Goal: Information Seeking & Learning: Learn about a topic

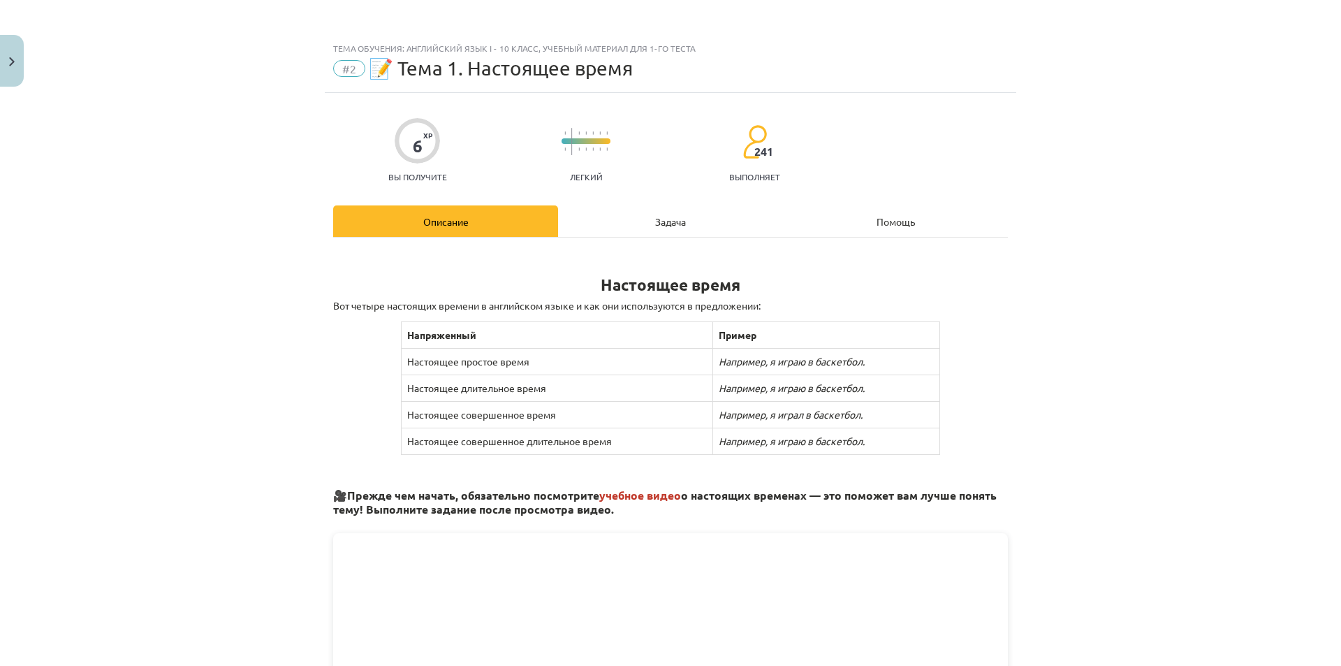
scroll to position [419, 0]
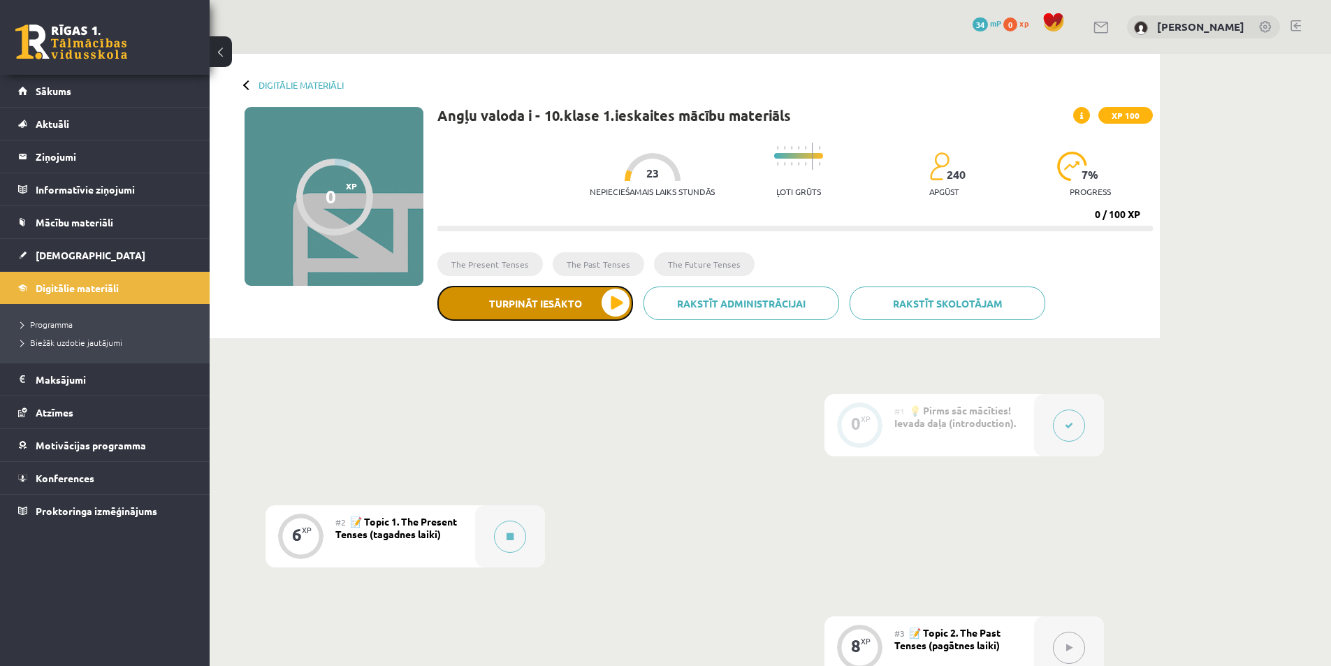
click at [614, 309] on button "Turpināt iesākto" at bounding box center [535, 303] width 196 height 35
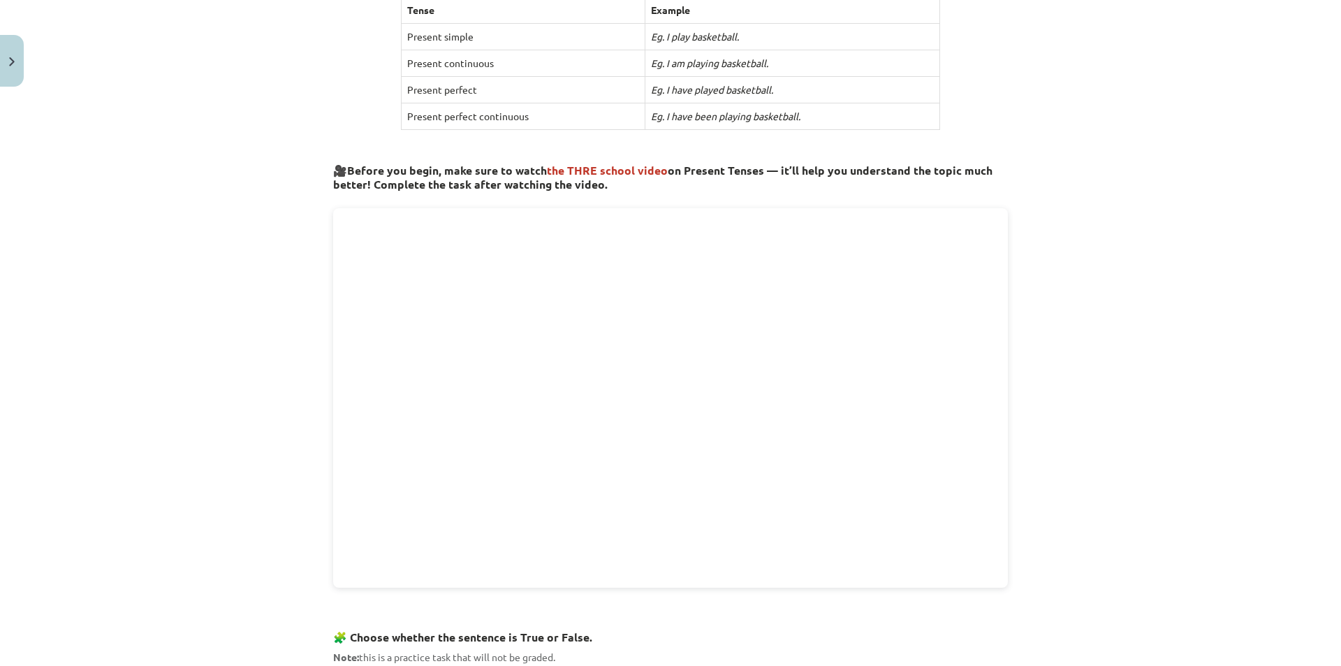
scroll to position [419, 0]
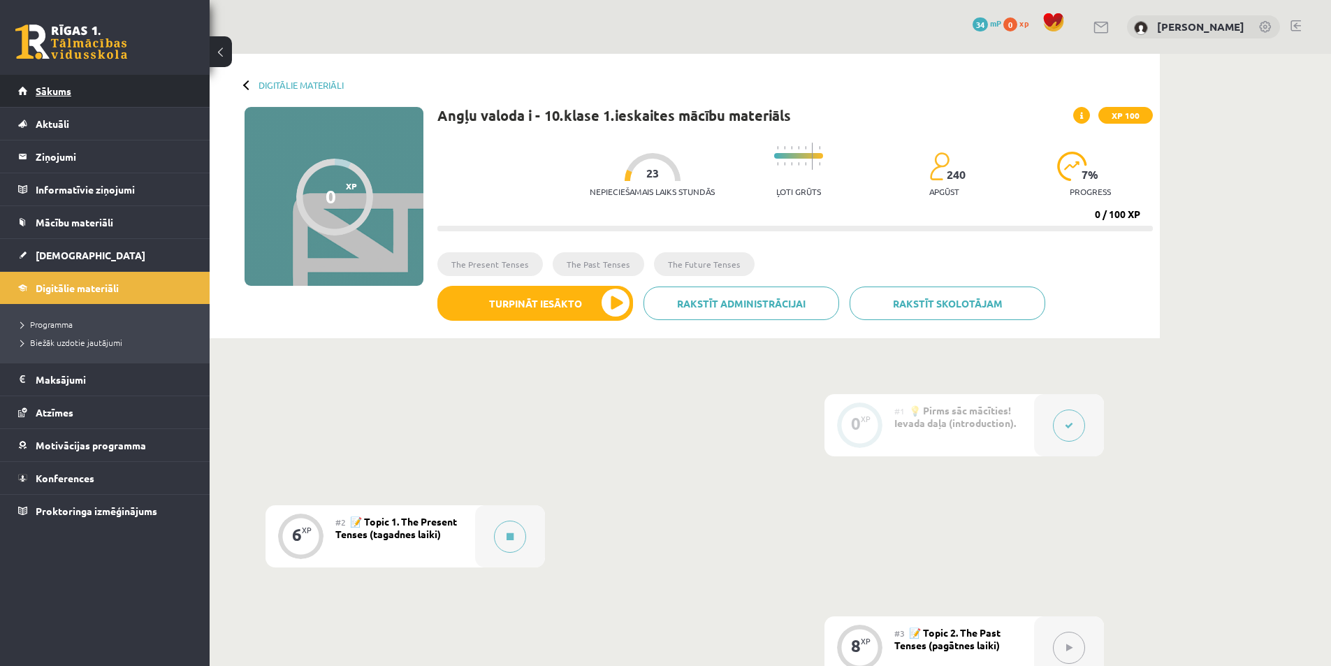
click at [87, 86] on link "Sākums" at bounding box center [105, 91] width 174 height 32
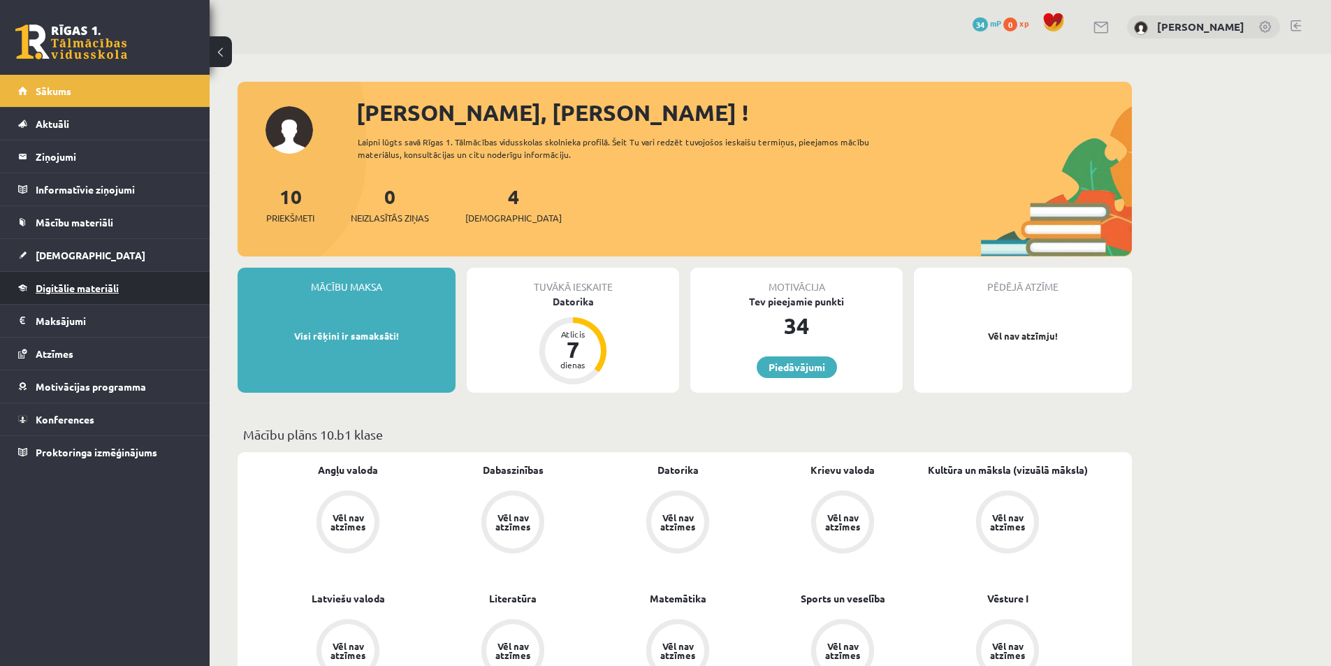
click at [124, 299] on link "Digitālie materiāli" at bounding box center [105, 288] width 174 height 32
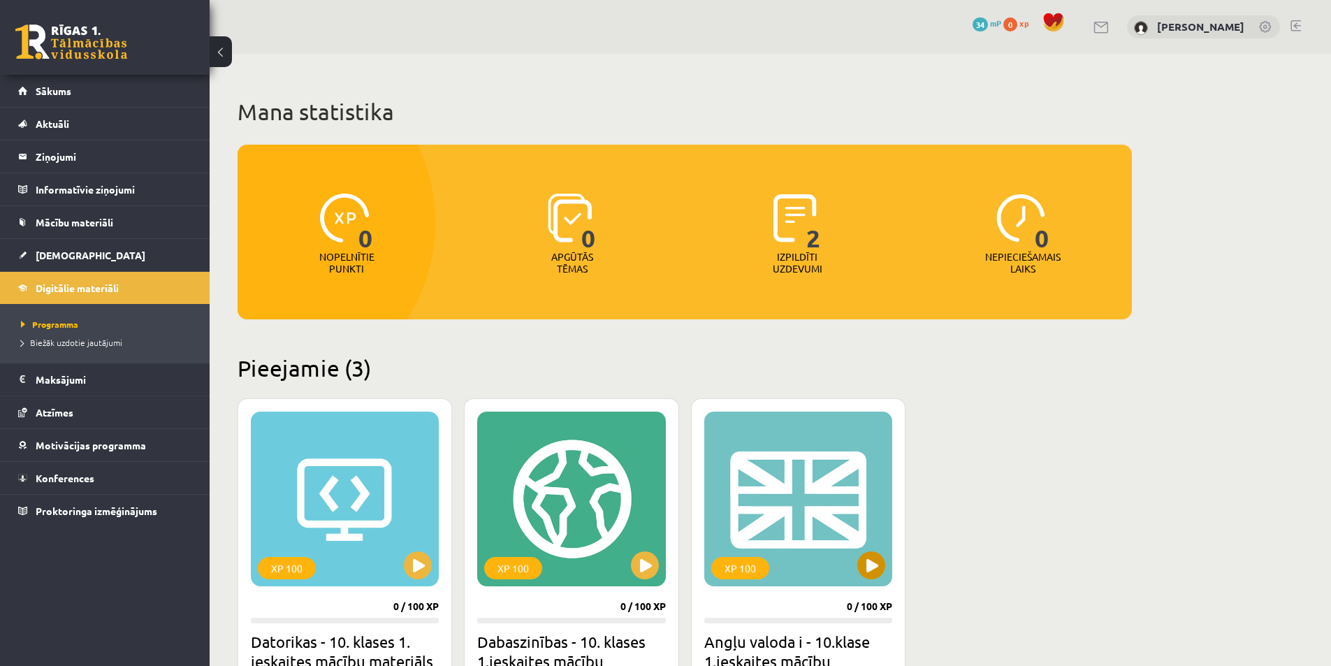
click at [797, 457] on div "XP 100" at bounding box center [798, 498] width 188 height 175
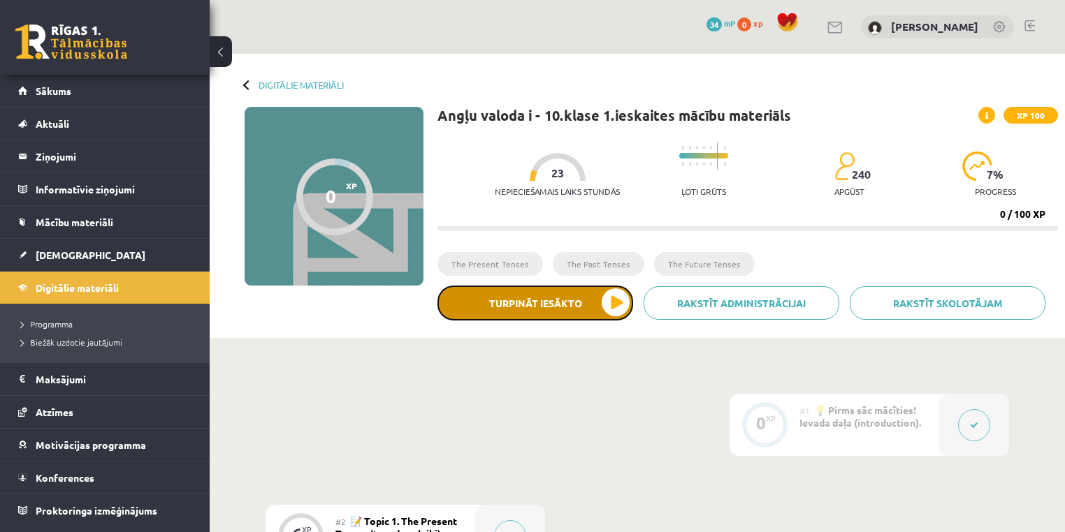
drag, startPoint x: 0, startPoint y: 0, endPoint x: 601, endPoint y: 302, distance: 672.3
click at [601, 302] on button "Turpināt iesākto" at bounding box center [535, 303] width 196 height 35
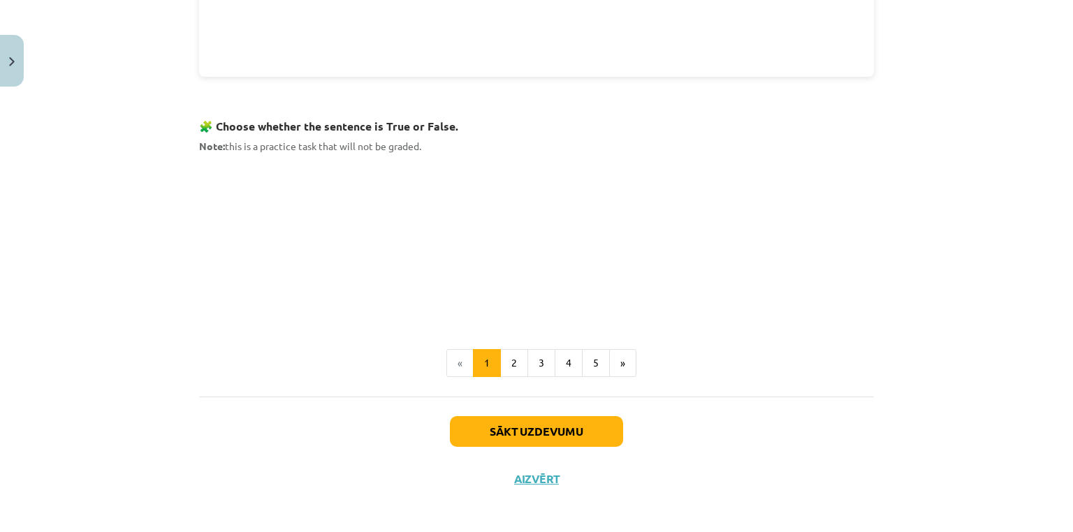
scroll to position [836, 0]
click at [509, 358] on button "2" at bounding box center [514, 363] width 28 height 28
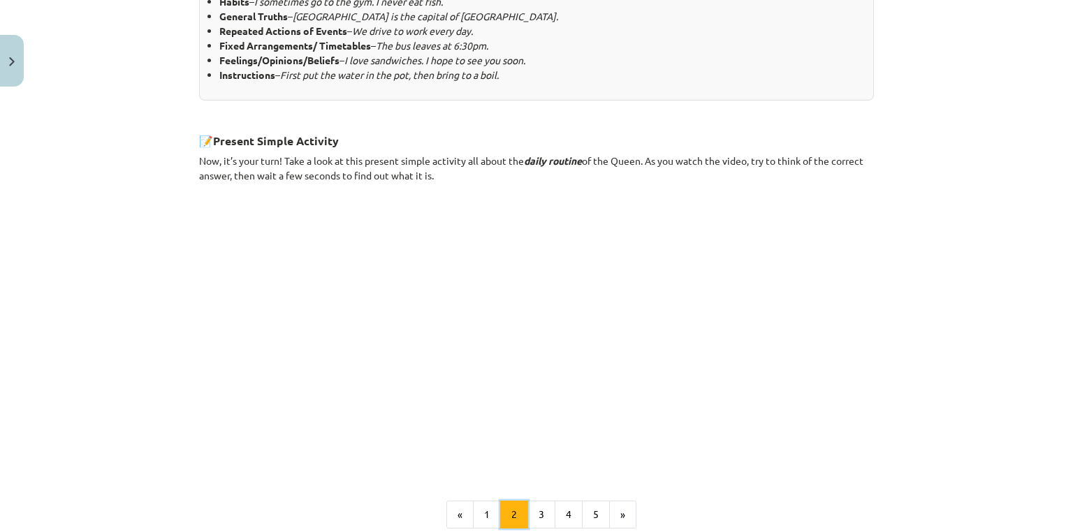
scroll to position [842, 0]
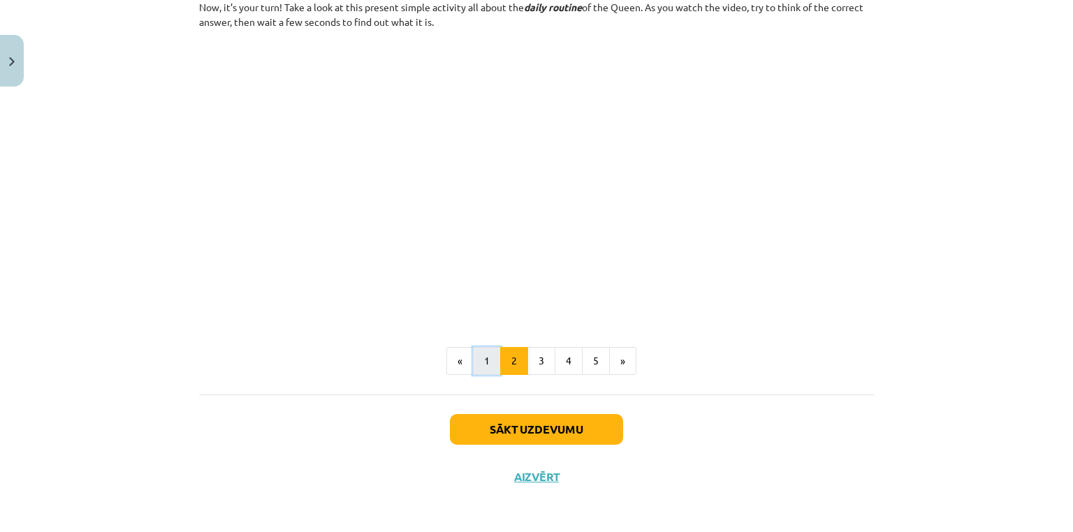
click at [489, 356] on button "1" at bounding box center [487, 361] width 28 height 28
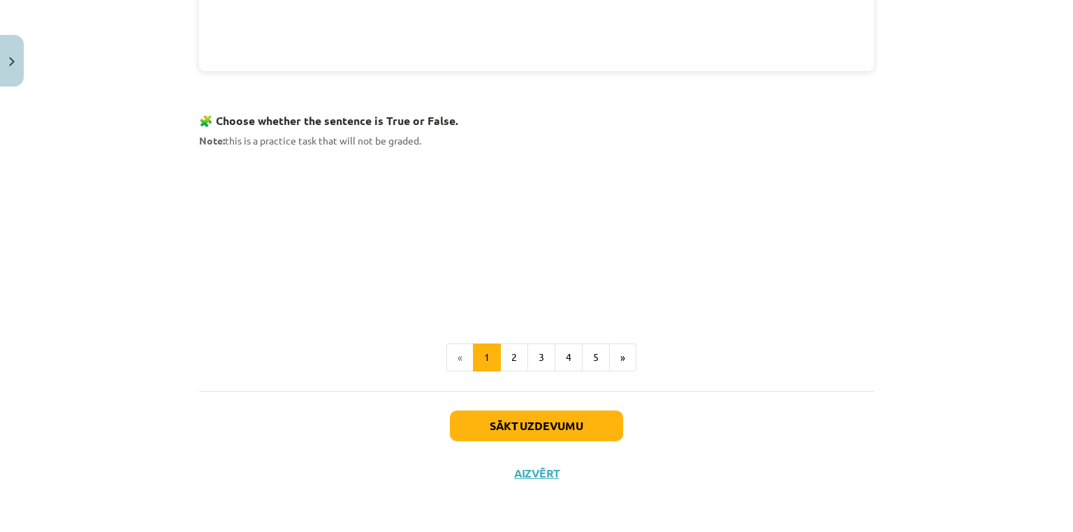
scroll to position [836, 0]
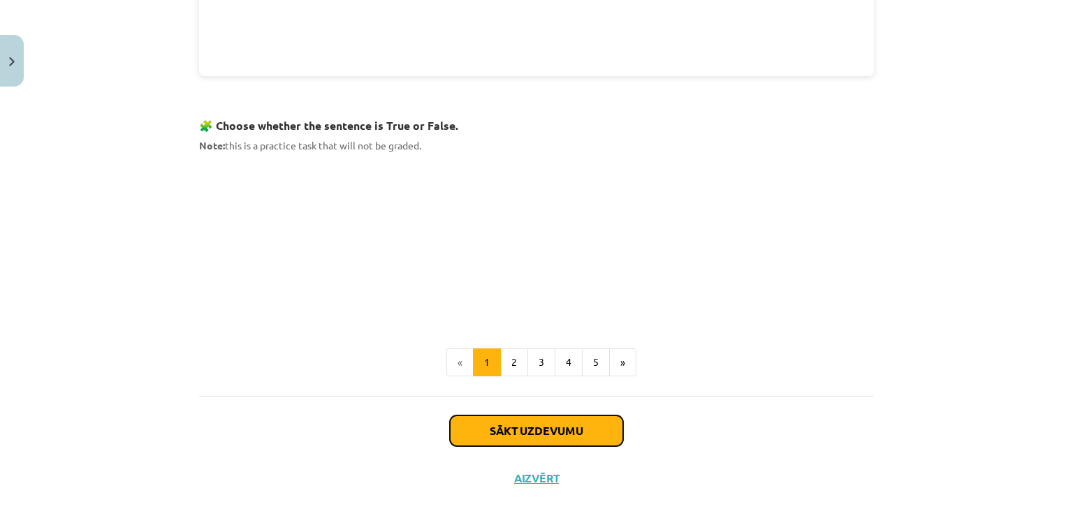
click at [549, 425] on button "Sākt uzdevumu" at bounding box center [536, 431] width 173 height 31
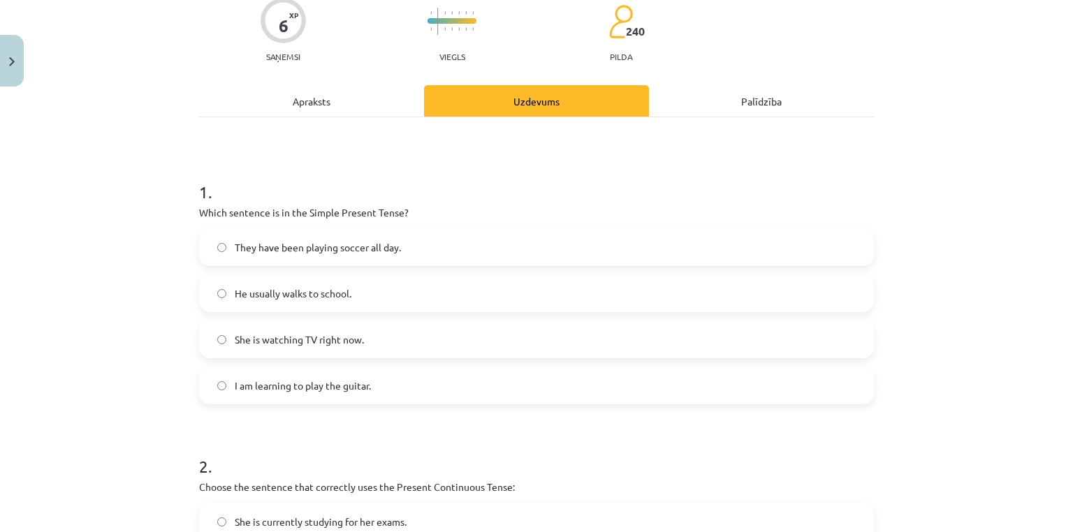
scroll to position [147, 0]
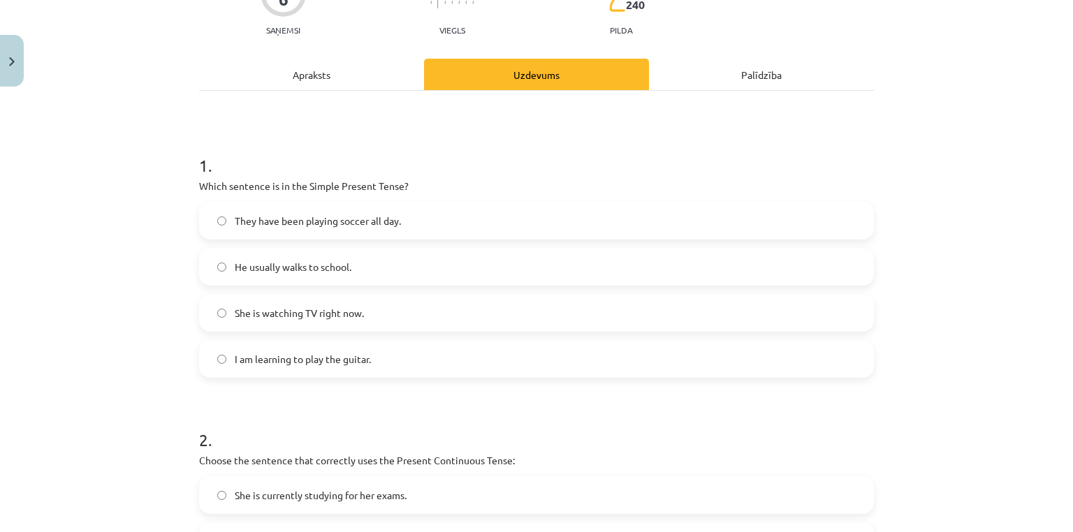
click at [1012, 129] on div "Mācību tēma: Angļu valoda i - 10.[PERSON_NAME] 1.ieskaites mācību materiāls #2 …" at bounding box center [536, 266] width 1073 height 532
click at [300, 263] on span "He usually walks to school." at bounding box center [293, 267] width 117 height 15
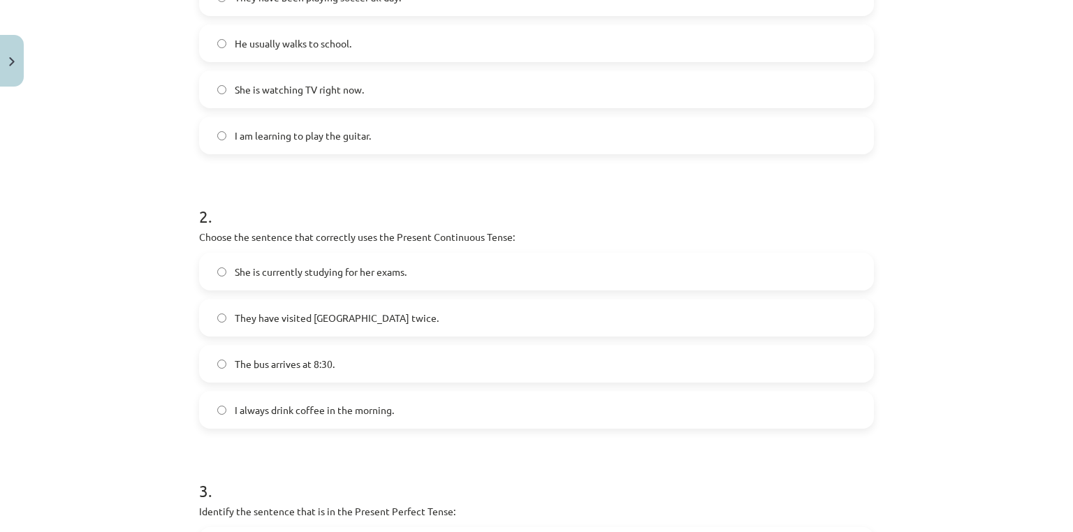
scroll to position [426, 0]
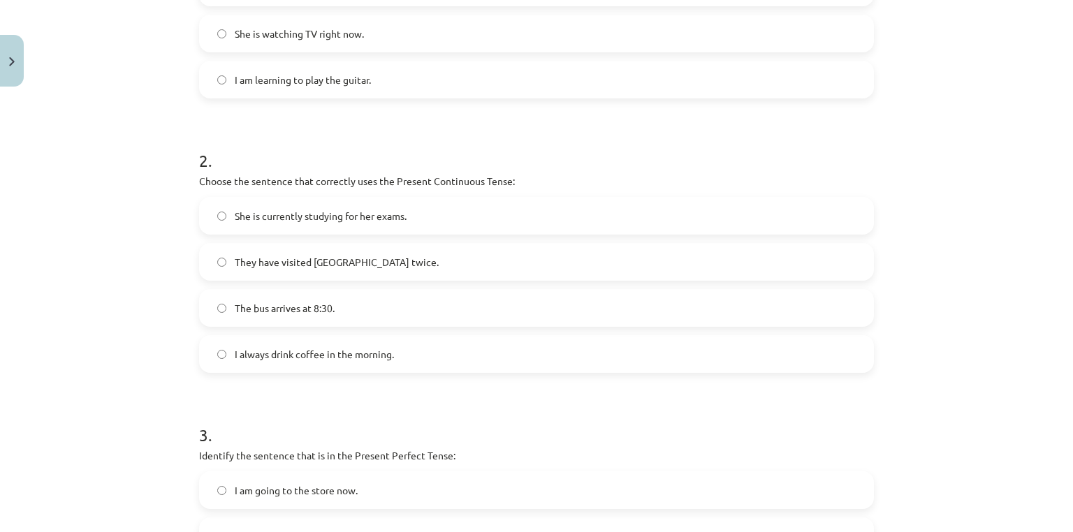
click at [465, 210] on label "She is currently studying for her exams." at bounding box center [536, 215] width 672 height 35
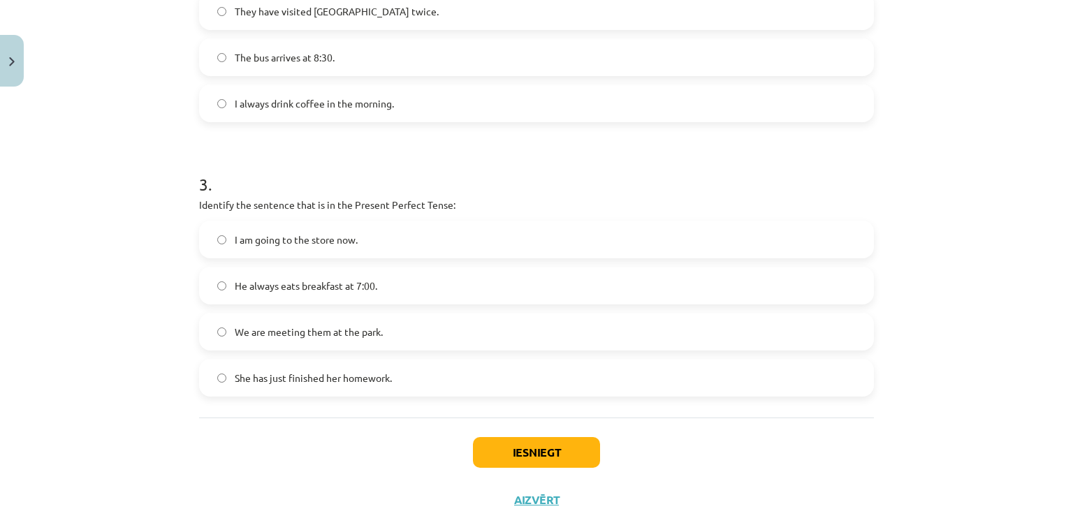
scroll to position [703, 0]
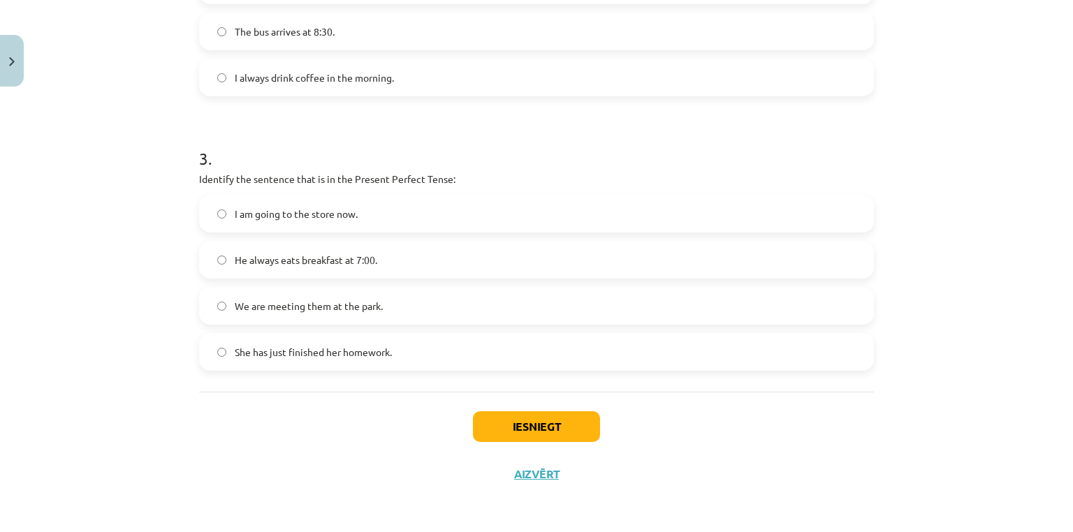
click at [243, 358] on span "She has just finished her homework." at bounding box center [313, 352] width 157 height 15
click at [569, 419] on button "Iesniegt" at bounding box center [536, 426] width 127 height 31
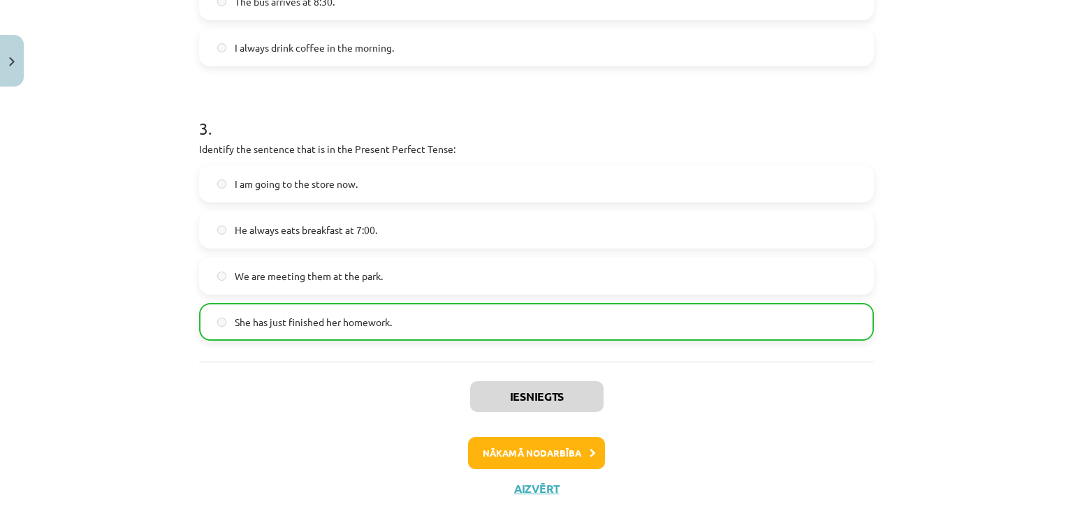
scroll to position [746, 0]
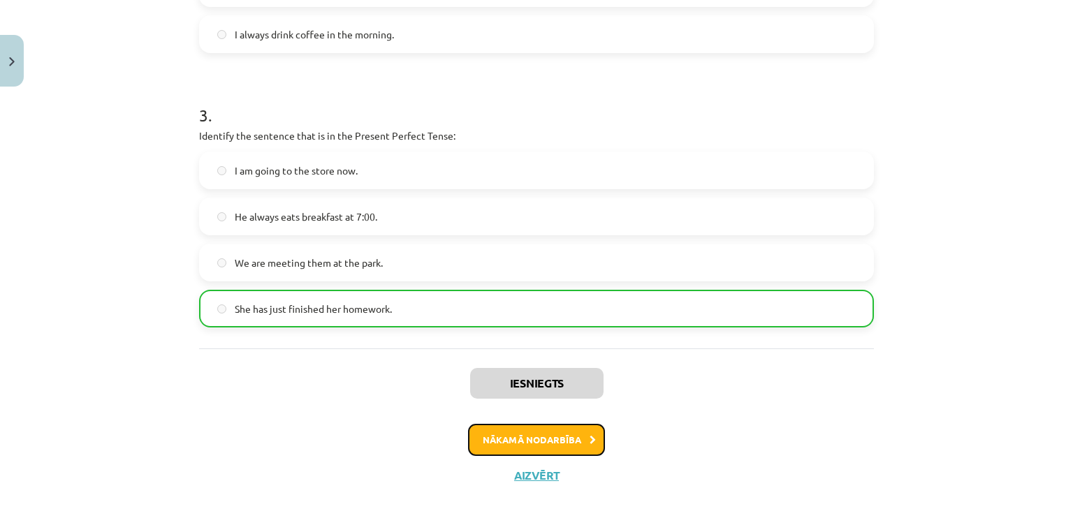
click at [593, 434] on button "Nākamā nodarbība" at bounding box center [536, 440] width 137 height 32
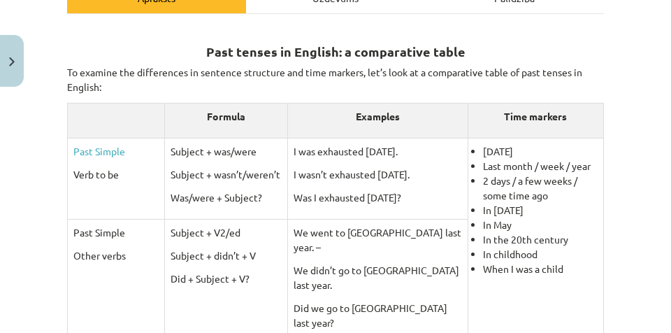
scroll to position [224, 0]
drag, startPoint x: 1031, startPoint y: 0, endPoint x: 400, endPoint y: 92, distance: 637.5
click at [400, 92] on p "To examine the differences in sentence structure and time markers, let’s look a…" at bounding box center [335, 79] width 536 height 29
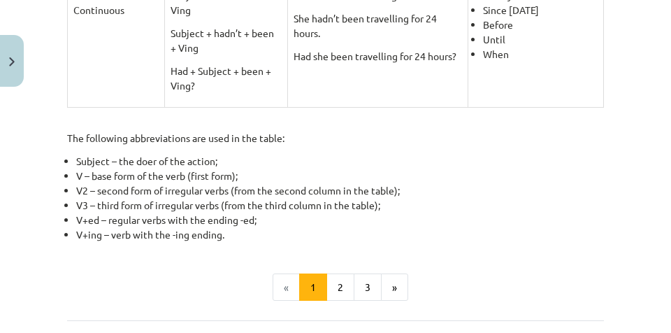
scroll to position [747, 0]
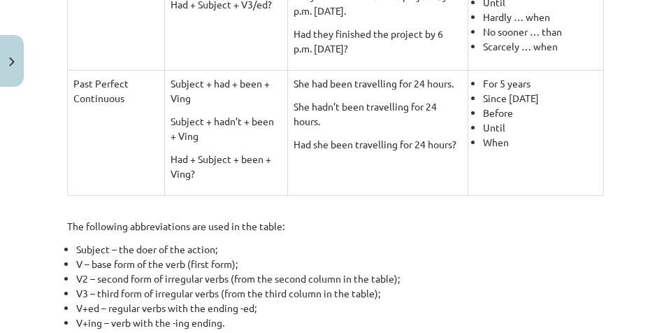
click at [468, 242] on li "Subject – the doer of the action;" at bounding box center [339, 249] width 527 height 15
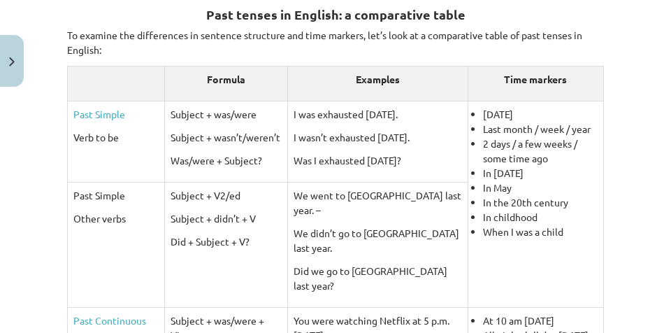
scroll to position [224, 0]
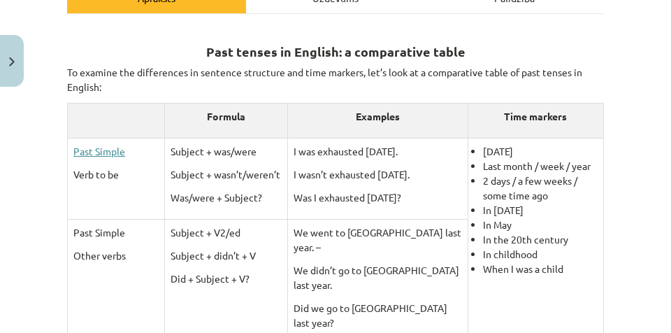
click at [97, 152] on link "Past Simple" at bounding box center [99, 151] width 52 height 13
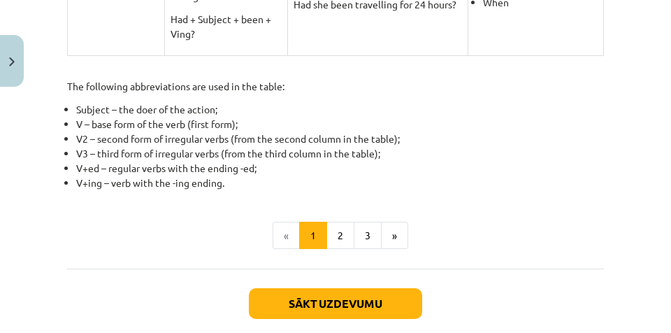
scroll to position [917, 0]
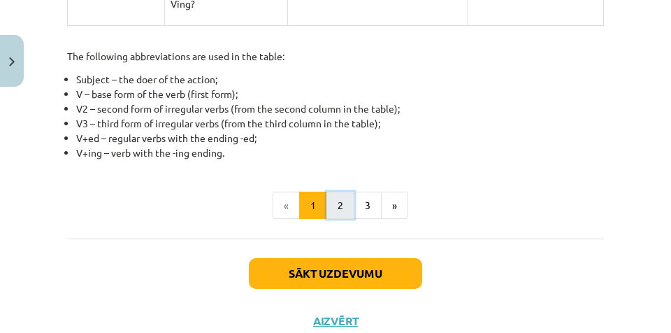
click at [344, 191] on button "2" at bounding box center [340, 205] width 28 height 28
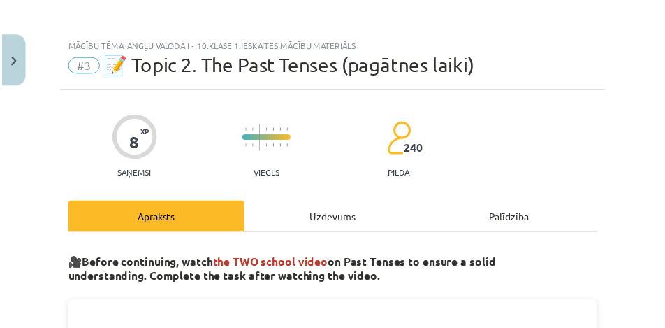
scroll to position [0, 0]
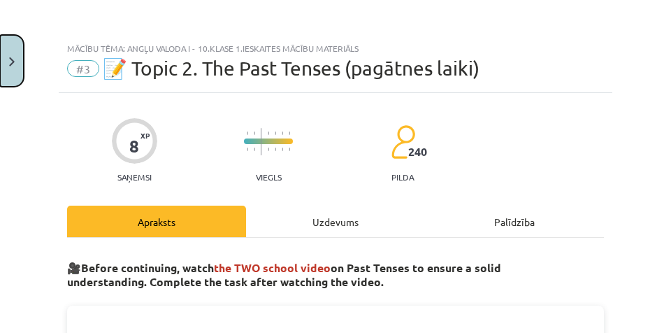
click at [10, 63] on img "Close" at bounding box center [12, 61] width 6 height 9
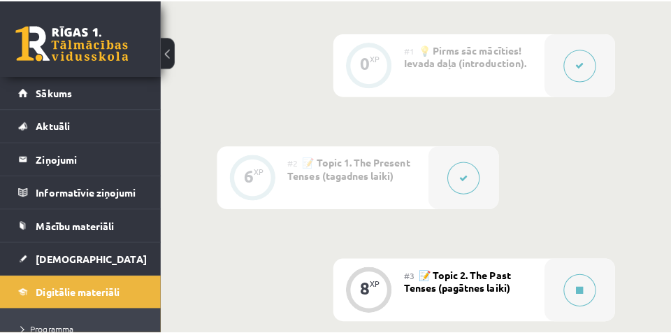
scroll to position [524, 0]
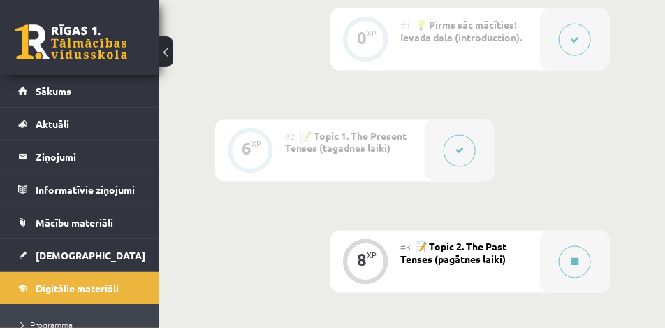
click at [444, 141] on div at bounding box center [460, 150] width 70 height 62
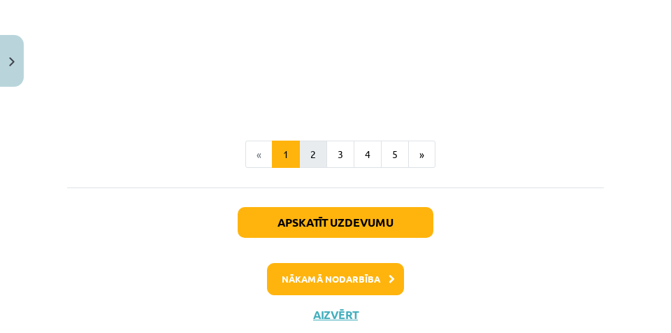
scroll to position [936, 0]
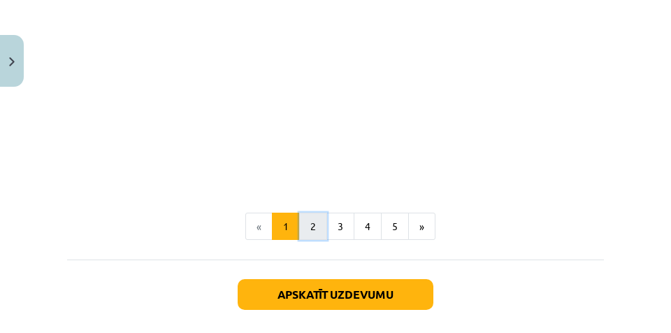
click at [315, 217] on button "2" at bounding box center [313, 226] width 28 height 28
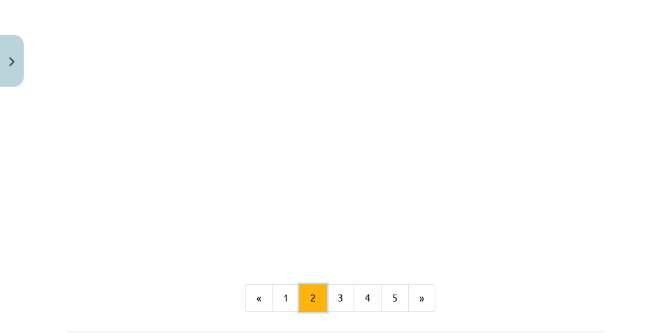
scroll to position [914, 0]
click at [335, 286] on button "3" at bounding box center [340, 290] width 28 height 28
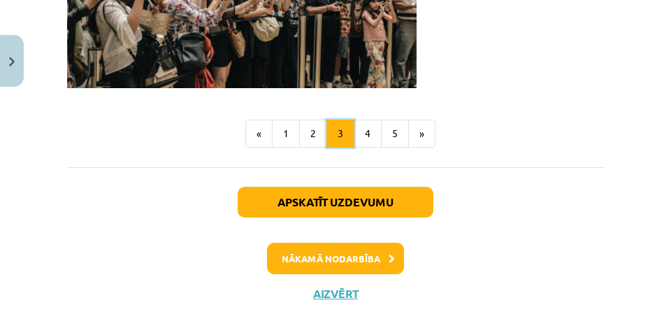
scroll to position [1193, 0]
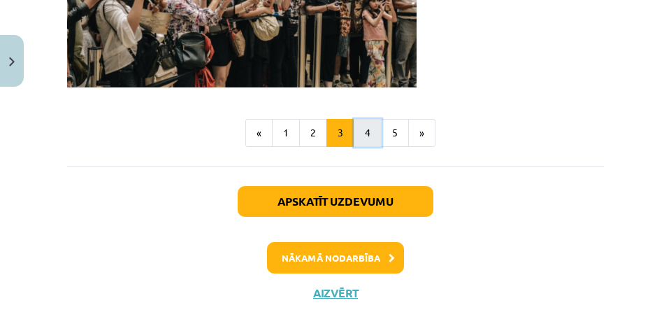
click at [364, 122] on button "4" at bounding box center [367, 133] width 28 height 28
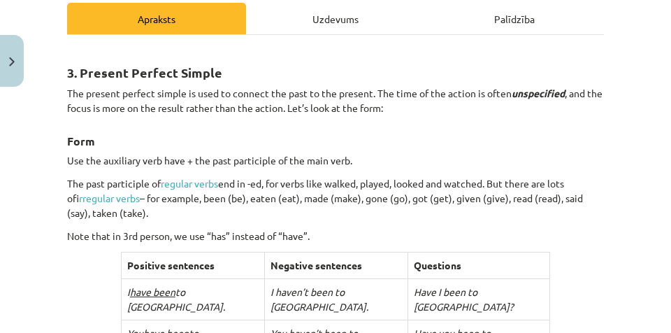
scroll to position [215, 0]
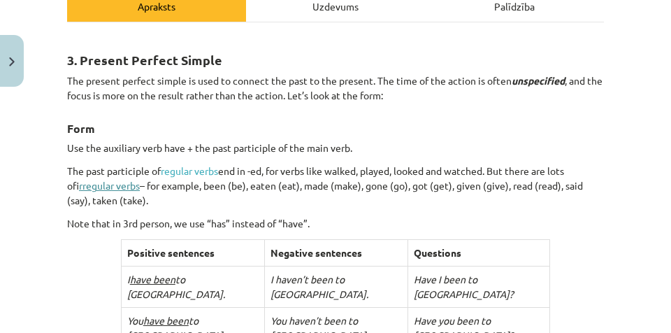
click at [129, 183] on link "irregular verbs" at bounding box center [109, 185] width 61 height 13
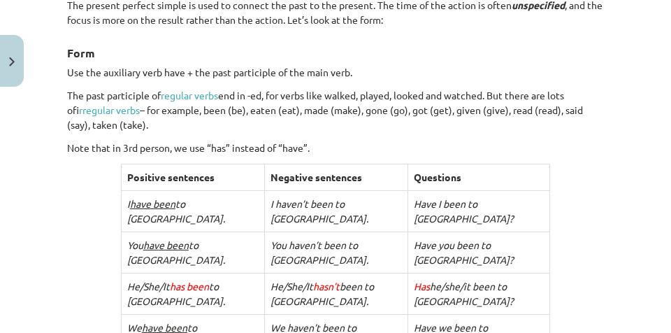
scroll to position [210, 0]
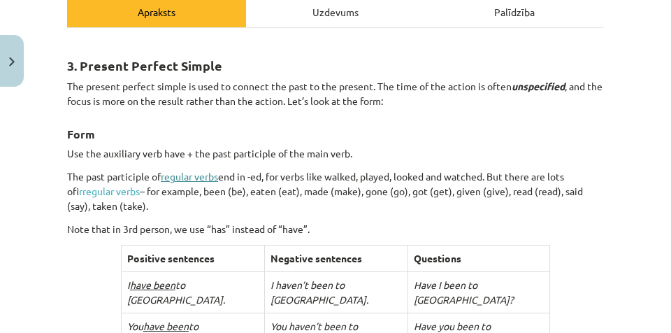
click at [196, 177] on link "regular verbs" at bounding box center [189, 176] width 57 height 13
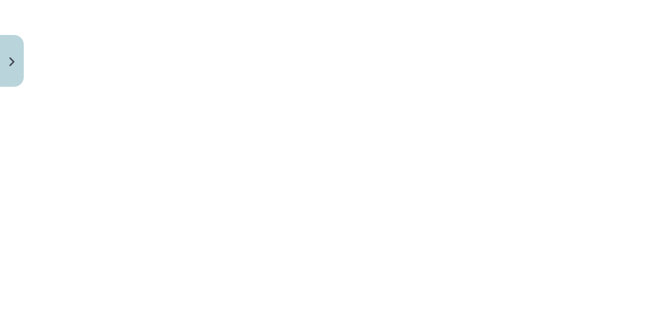
scroll to position [1254, 0]
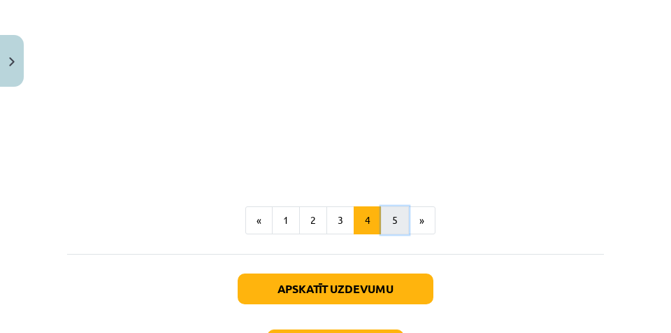
click at [388, 206] on button "5" at bounding box center [395, 220] width 28 height 28
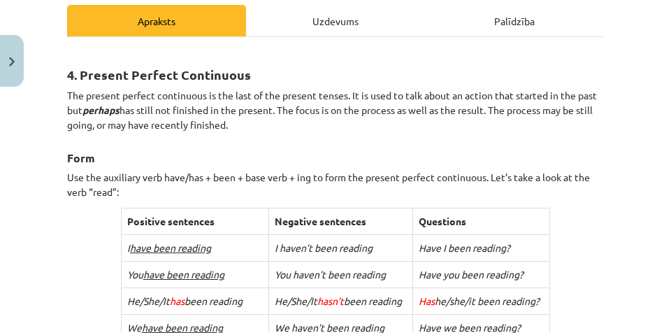
scroll to position [80, 0]
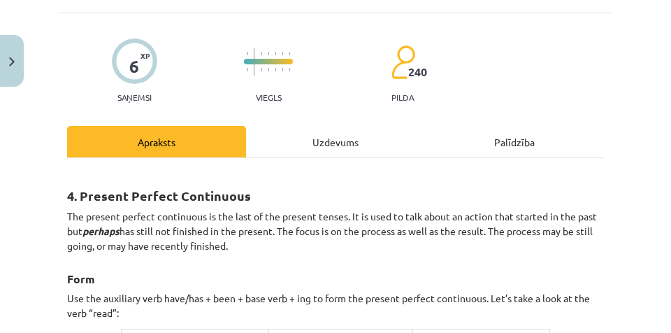
click at [373, 140] on div "Uzdevums" at bounding box center [335, 141] width 179 height 31
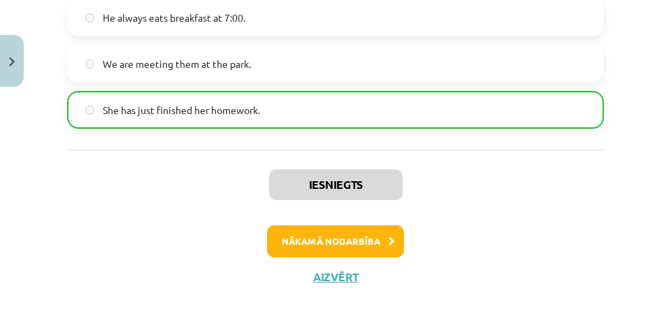
scroll to position [947, 0]
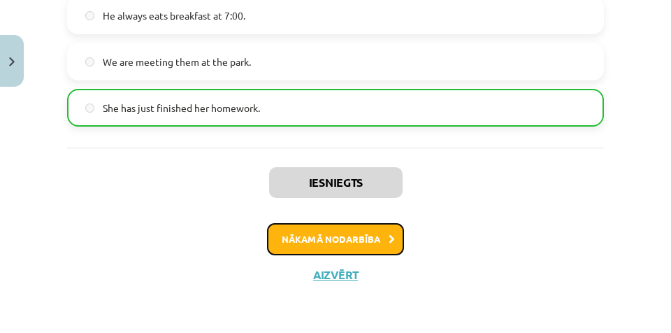
click at [392, 236] on button "Nākamā nodarbība" at bounding box center [335, 239] width 137 height 32
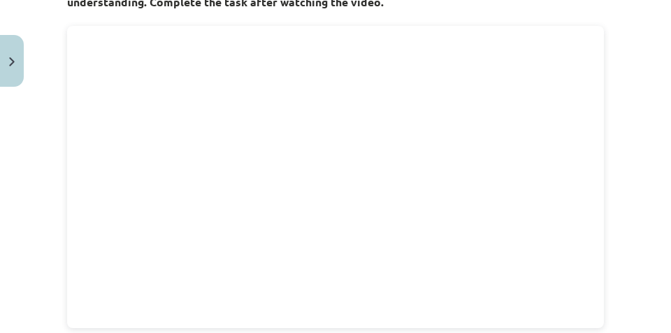
scroll to position [244, 0]
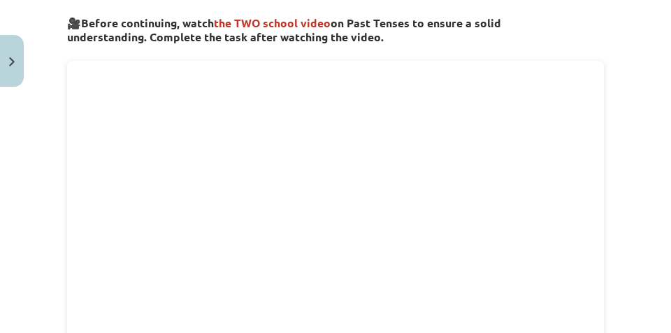
click at [645, 78] on div "Mācību tēma: Angļu valoda i - 10.klase 1.ieskaites mācību materiāls #3 📝 Topic …" at bounding box center [335, 166] width 671 height 333
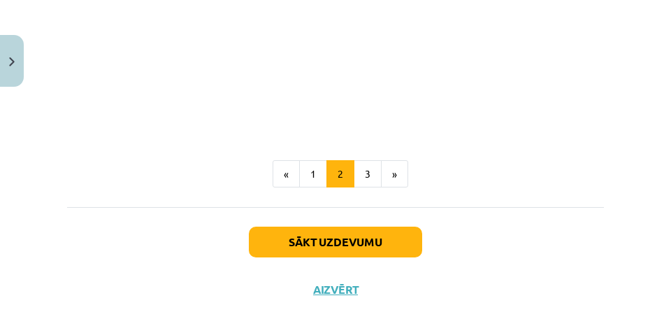
scroll to position [862, 0]
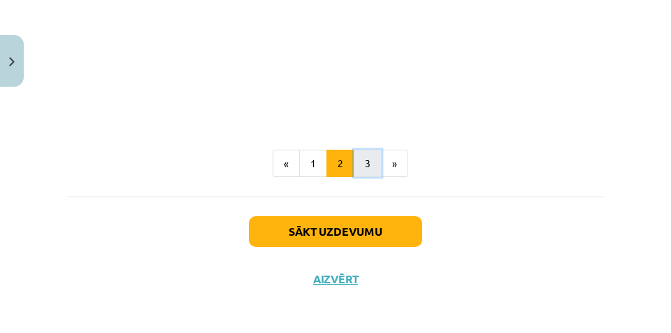
click at [363, 154] on button "3" at bounding box center [367, 163] width 28 height 28
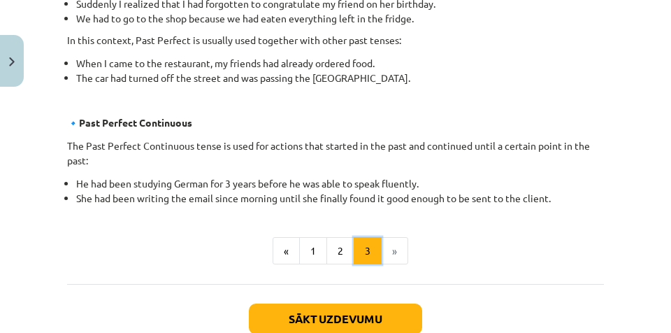
scroll to position [1007, 0]
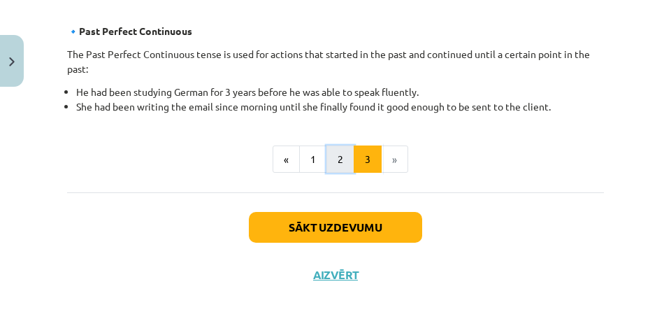
click at [344, 162] on button "2" at bounding box center [340, 159] width 28 height 28
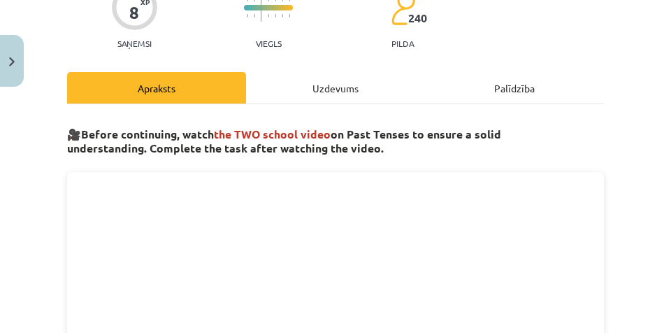
scroll to position [110, 0]
